Goal: Task Accomplishment & Management: Use online tool/utility

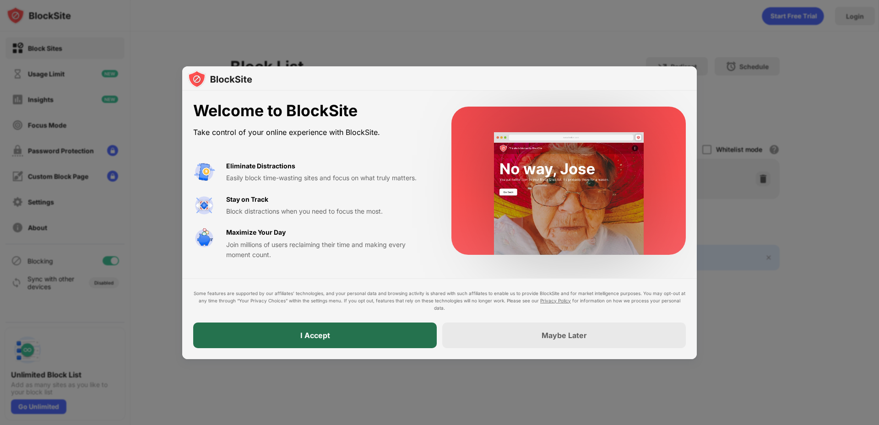
click at [315, 340] on div "I Accept" at bounding box center [314, 336] width 243 height 26
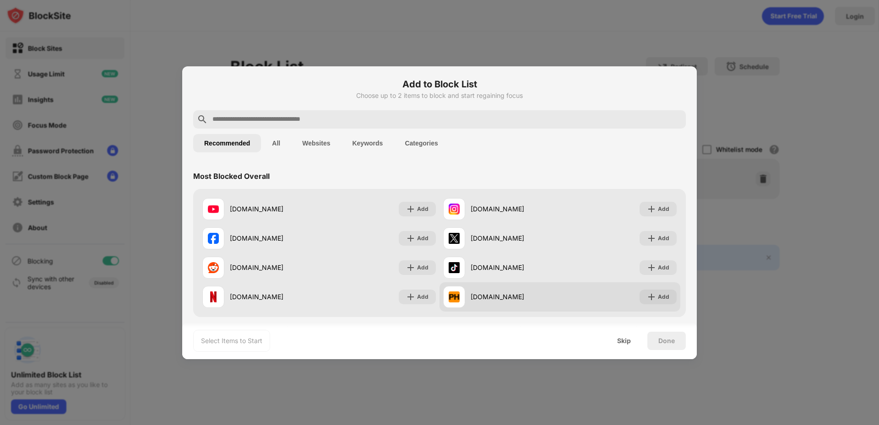
click at [651, 307] on div "[DOMAIN_NAME] Add" at bounding box center [559, 296] width 241 height 29
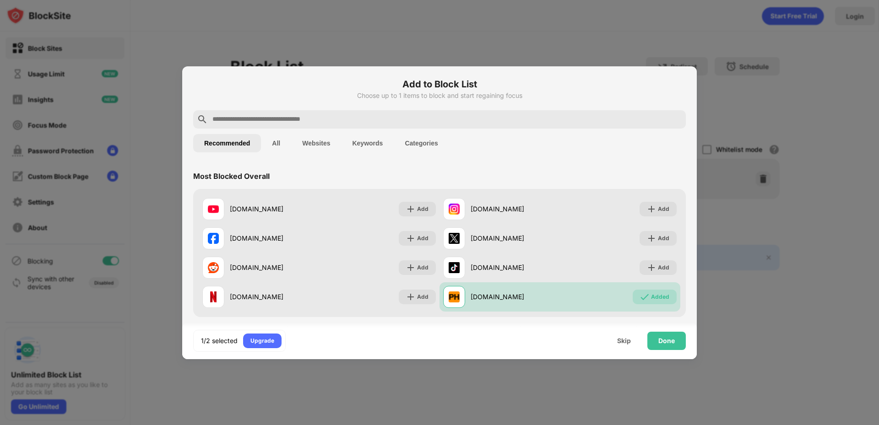
click at [301, 117] on input "text" at bounding box center [446, 119] width 470 height 11
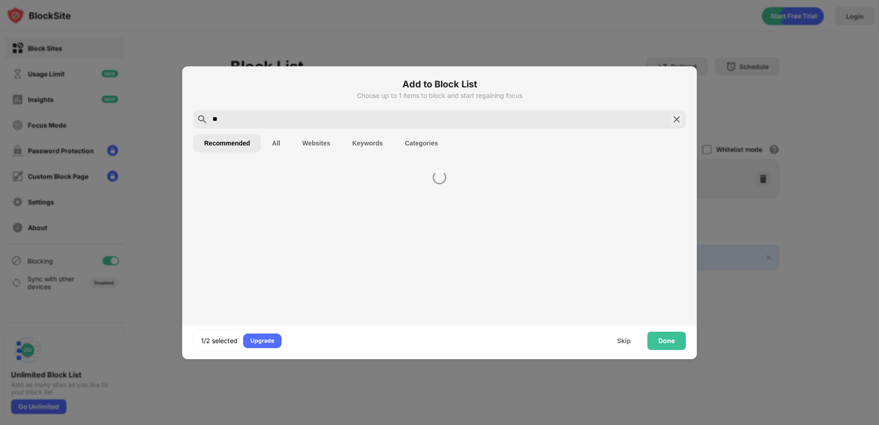
type input "*"
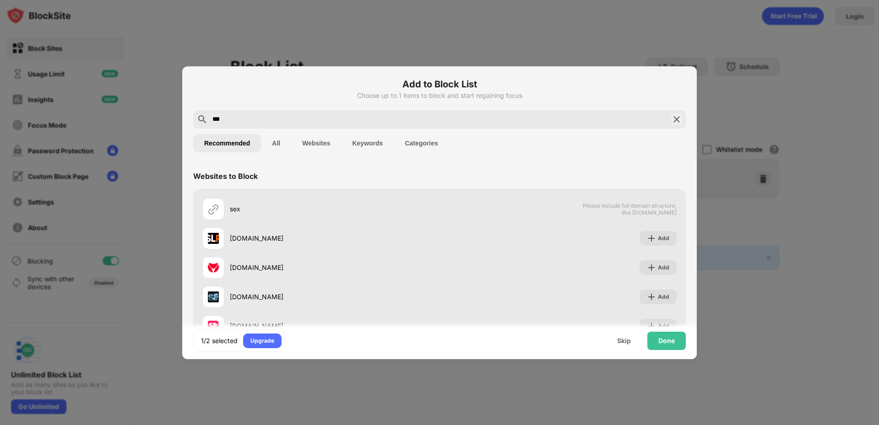
type input "***"
click at [358, 140] on button "Keywords" at bounding box center [367, 143] width 53 height 18
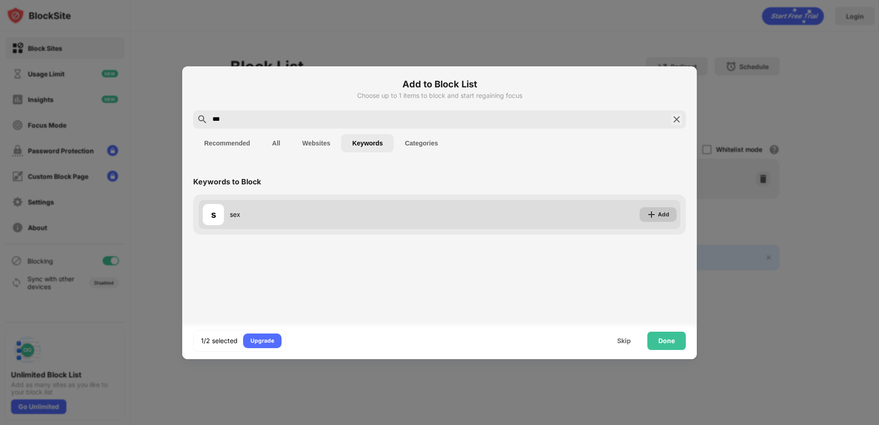
click at [653, 211] on img at bounding box center [651, 214] width 9 height 9
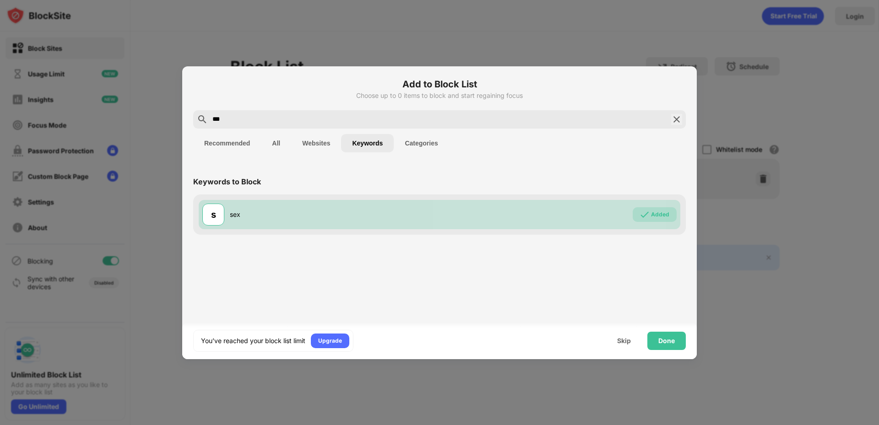
drag, startPoint x: 227, startPoint y: 124, endPoint x: 185, endPoint y: 127, distance: 41.8
click at [191, 126] on div "Add to Block List Choose up to 0 items to block and start regaining focus *** R…" at bounding box center [439, 212] width 514 height 293
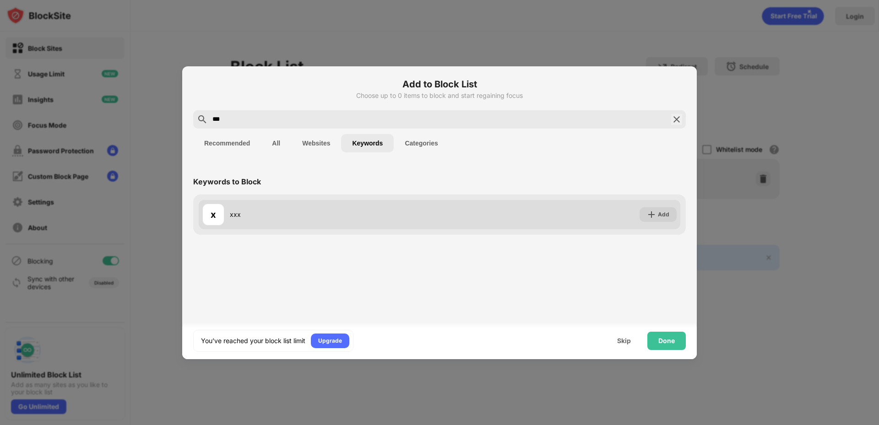
type input "***"
click at [664, 216] on div "Add" at bounding box center [663, 214] width 11 height 9
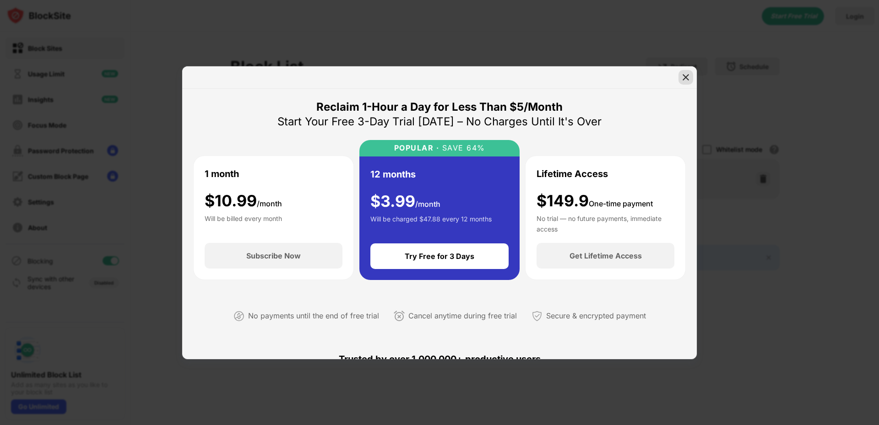
click at [688, 75] on img at bounding box center [685, 77] width 9 height 9
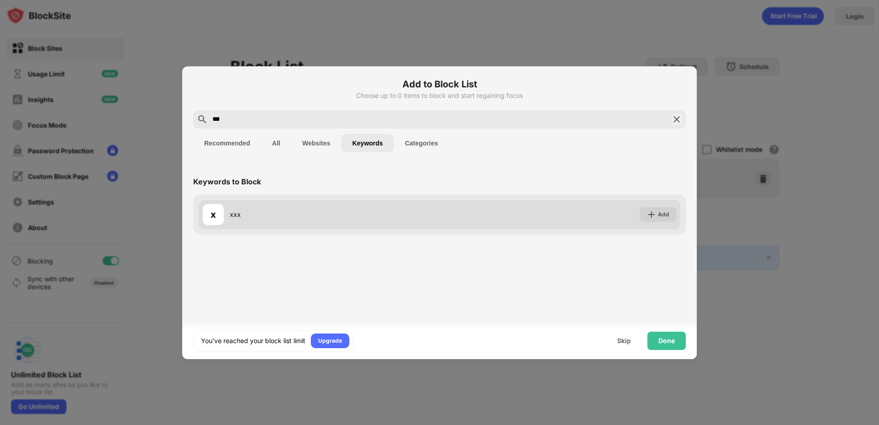
click at [662, 215] on div "Add" at bounding box center [663, 214] width 11 height 9
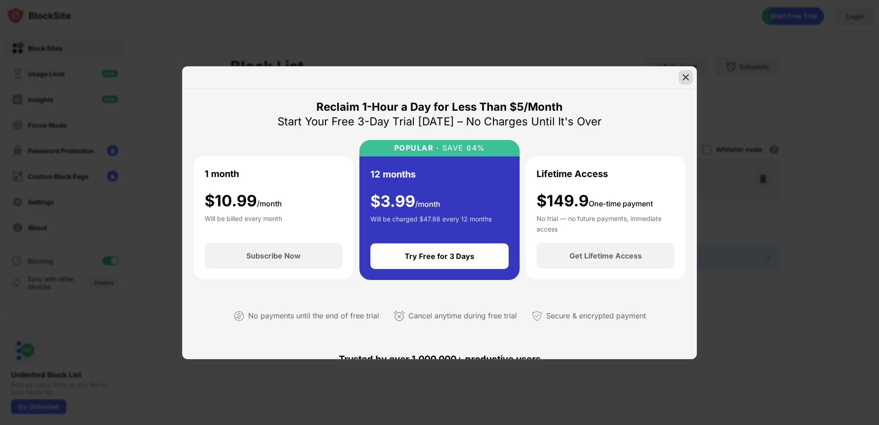
click at [686, 71] on div at bounding box center [685, 77] width 15 height 15
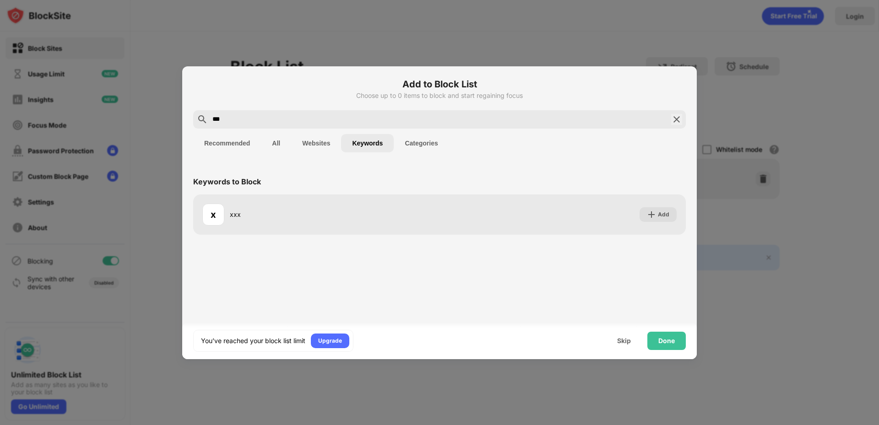
click at [662, 333] on div "Done" at bounding box center [666, 341] width 38 height 18
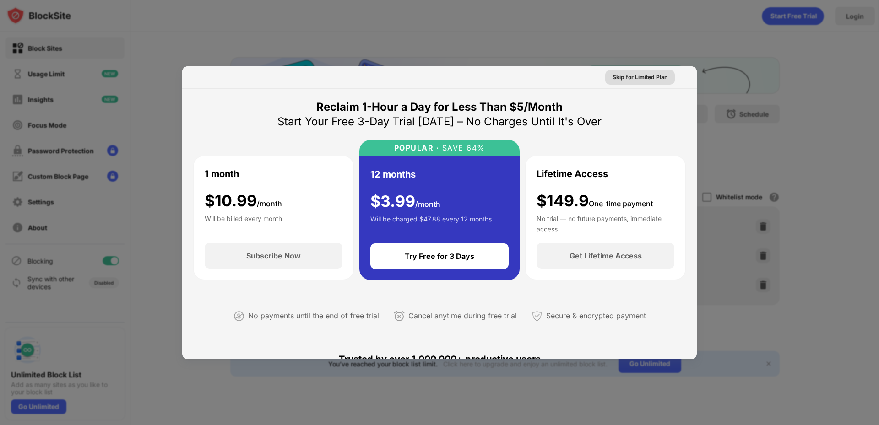
click at [633, 74] on div "Skip for Limited Plan" at bounding box center [639, 77] width 55 height 9
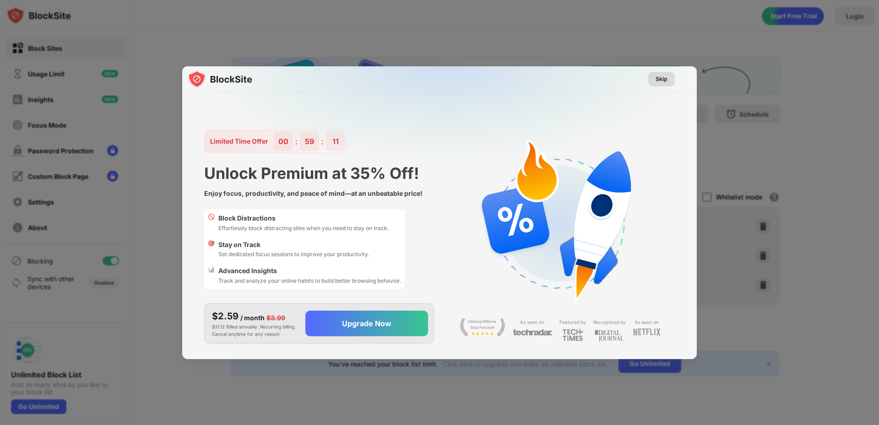
click at [660, 83] on div "Skip" at bounding box center [661, 79] width 12 height 9
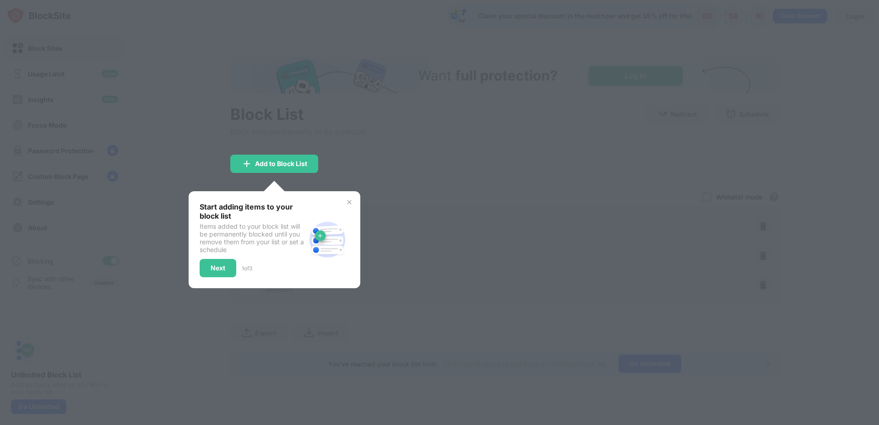
click at [222, 105] on div at bounding box center [439, 212] width 879 height 425
click at [348, 203] on img at bounding box center [348, 202] width 7 height 7
